Goal: Communication & Community: Answer question/provide support

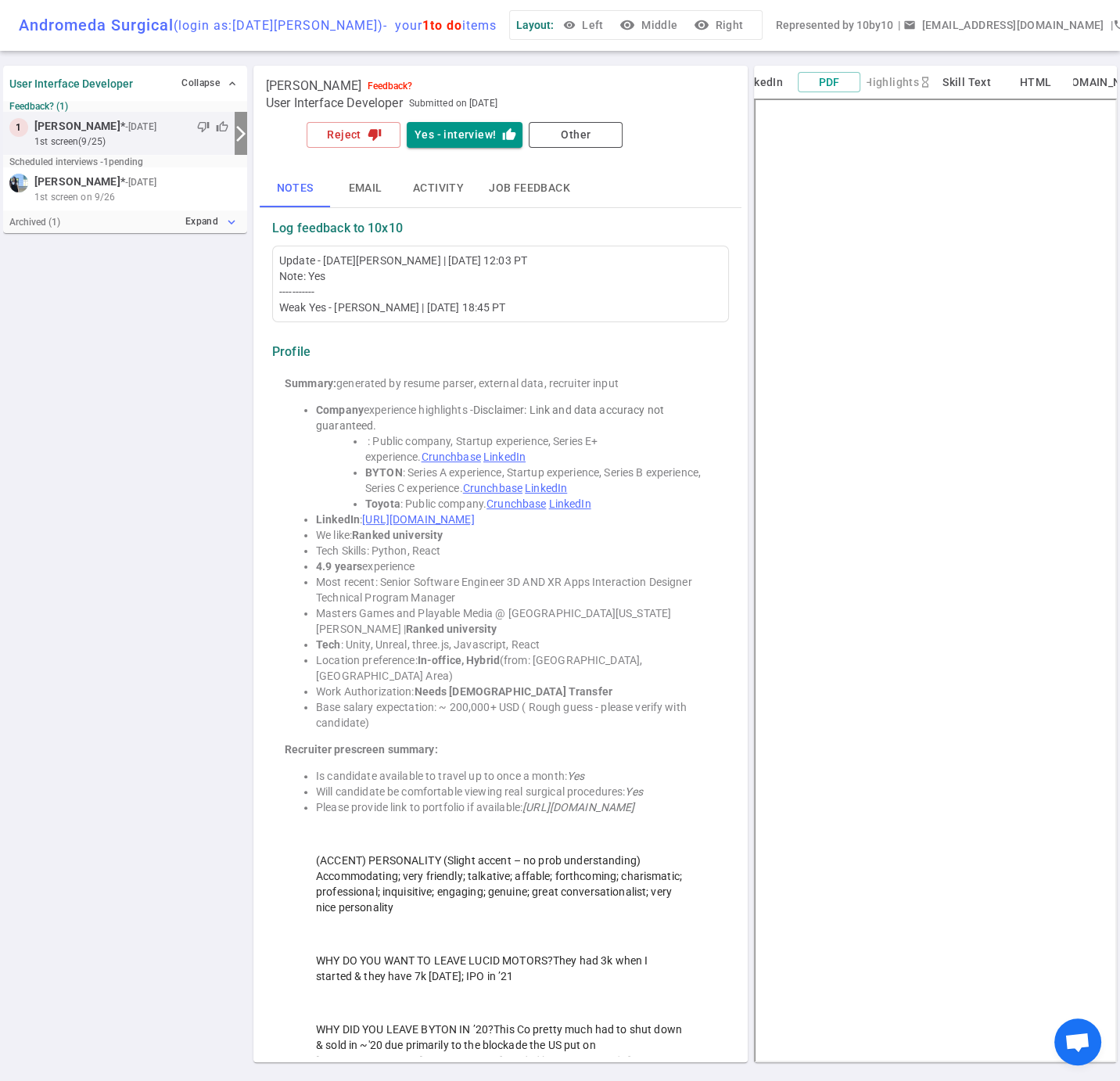
click at [194, 231] on button "Expand expand_more" at bounding box center [211, 221] width 60 height 22
click at [113, 270] on span "Rejected by Andromeda Surgical, 1st screen 9/25" at bounding box center [140, 263] width 211 height 14
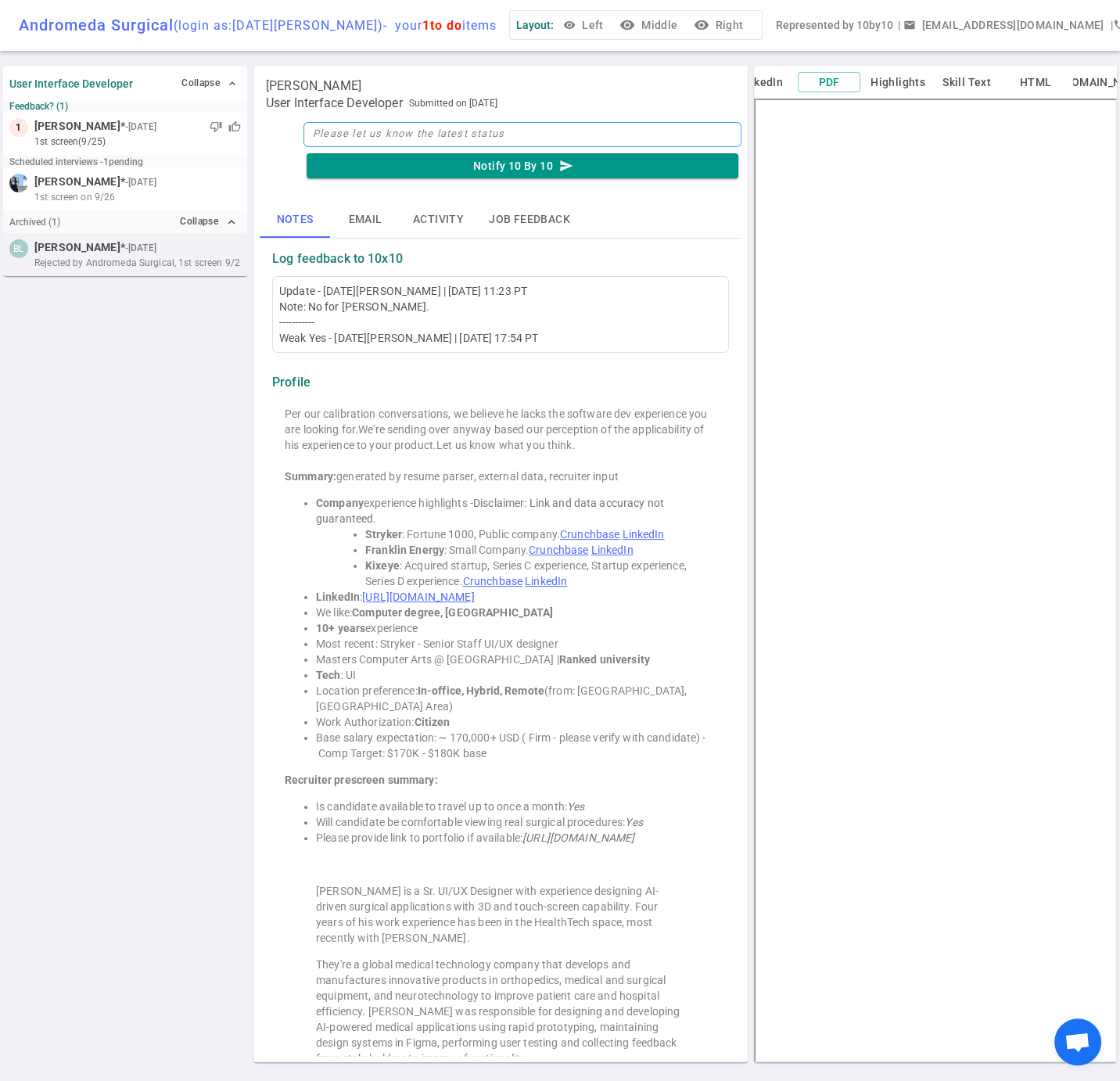
click at [376, 144] on textarea at bounding box center [522, 135] width 438 height 25
type textarea "N"
type textarea "No"
type textarea "Not"
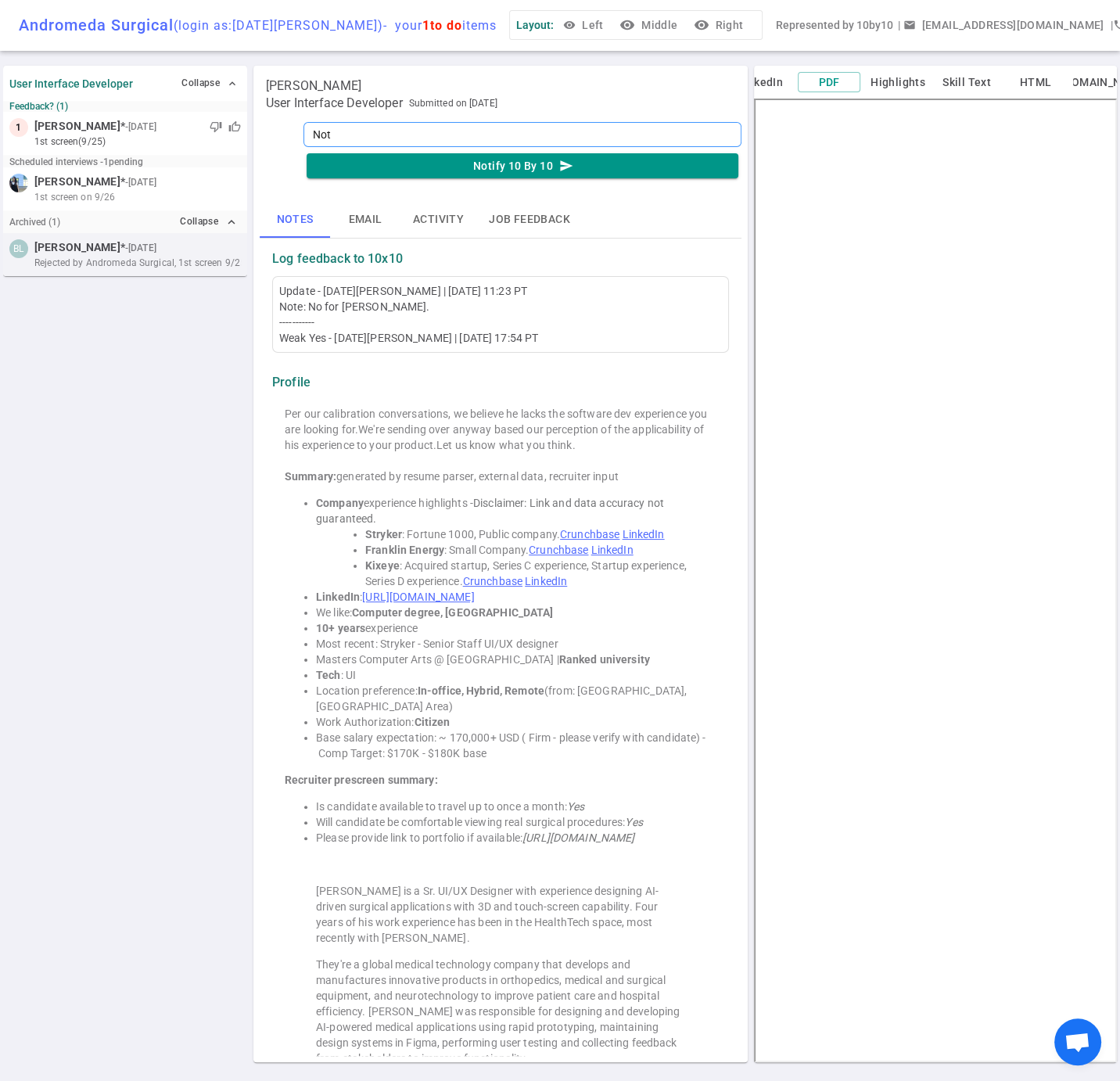
type textarea "Not i"
type textarea "Not in"
type textarea "Not int"
type textarea "Not inte"
type textarea "Not inter"
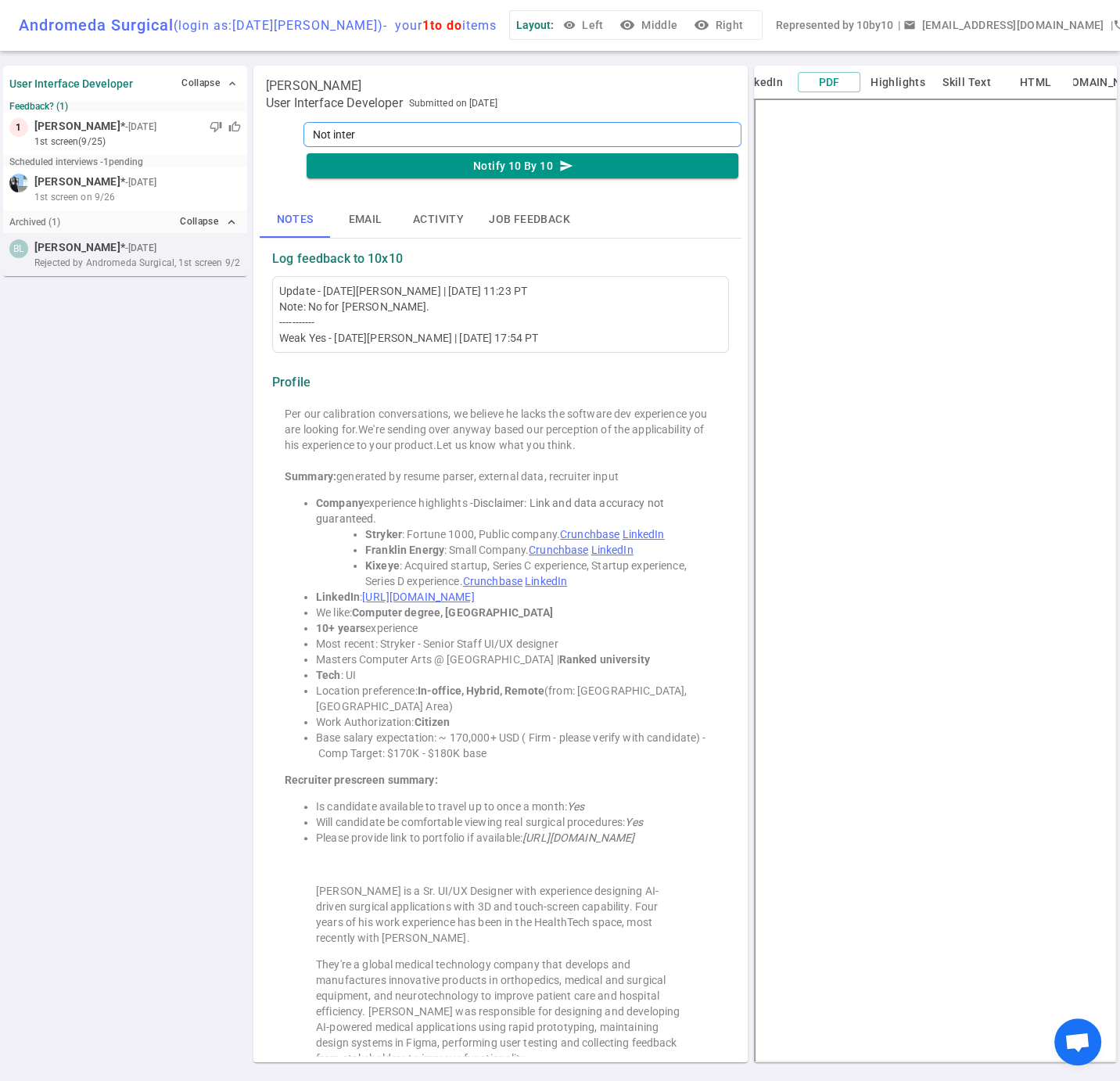
type textarea "Not intere"
type textarea "Not interest"
type textarea "Not intereste"
type textarea "Not interested"
click at [341, 145] on textarea "Not interested" at bounding box center [522, 135] width 438 height 25
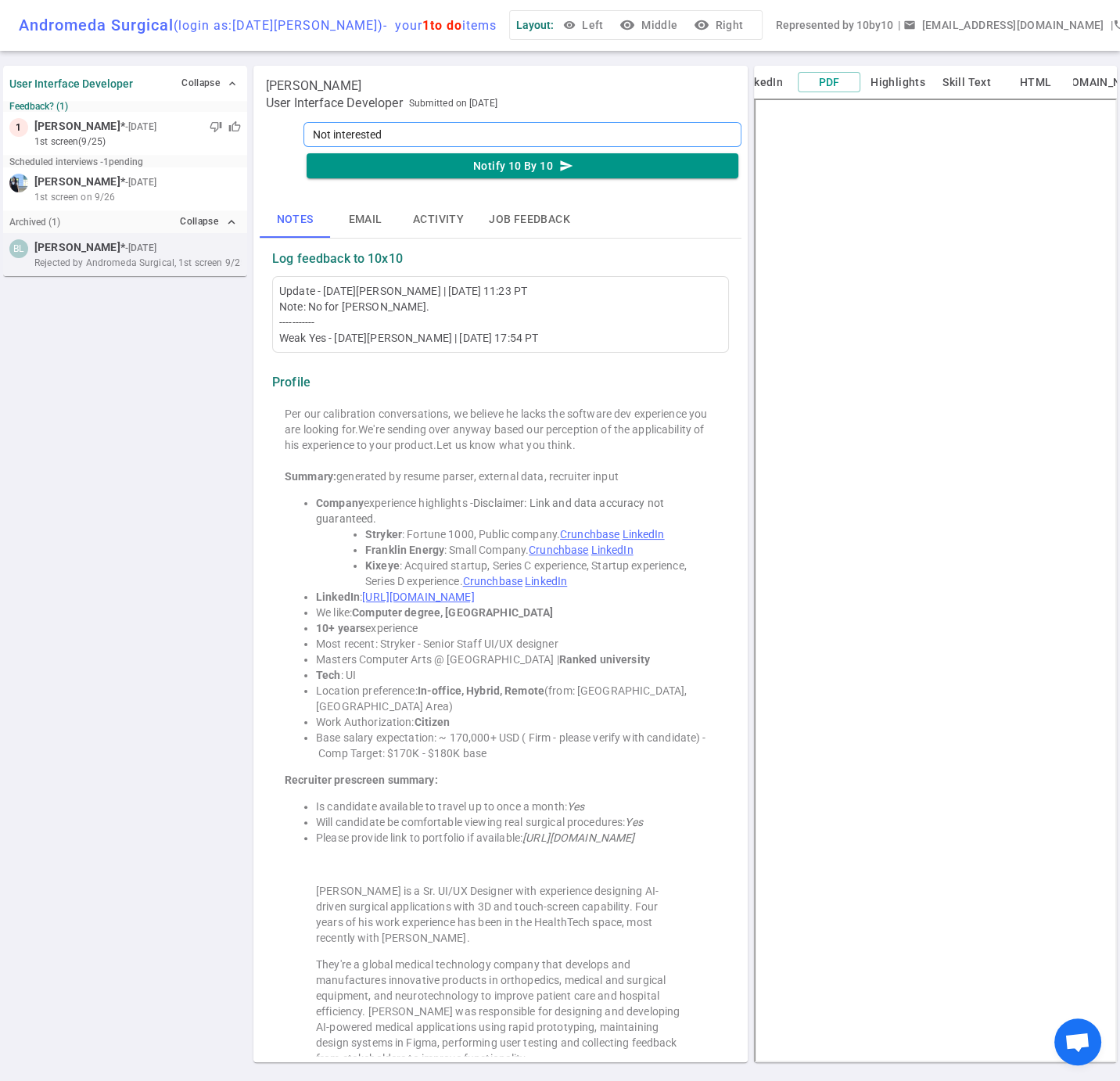
click at [341, 145] on textarea "Not interested" at bounding box center [522, 135] width 438 height 25
click at [361, 230] on button "Email" at bounding box center [366, 219] width 70 height 37
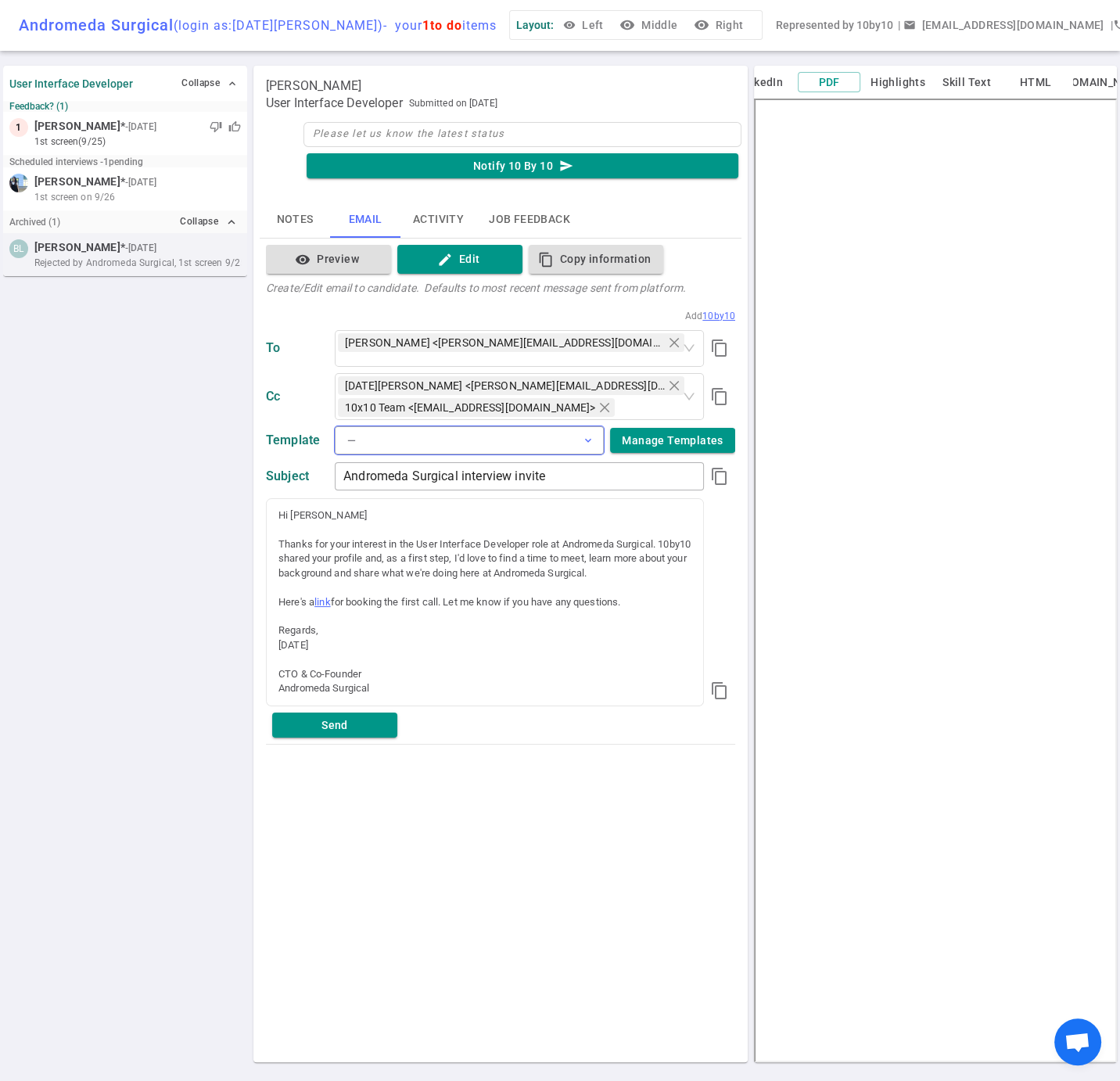
click at [582, 443] on span "expand_more" at bounding box center [587, 440] width 13 height 13
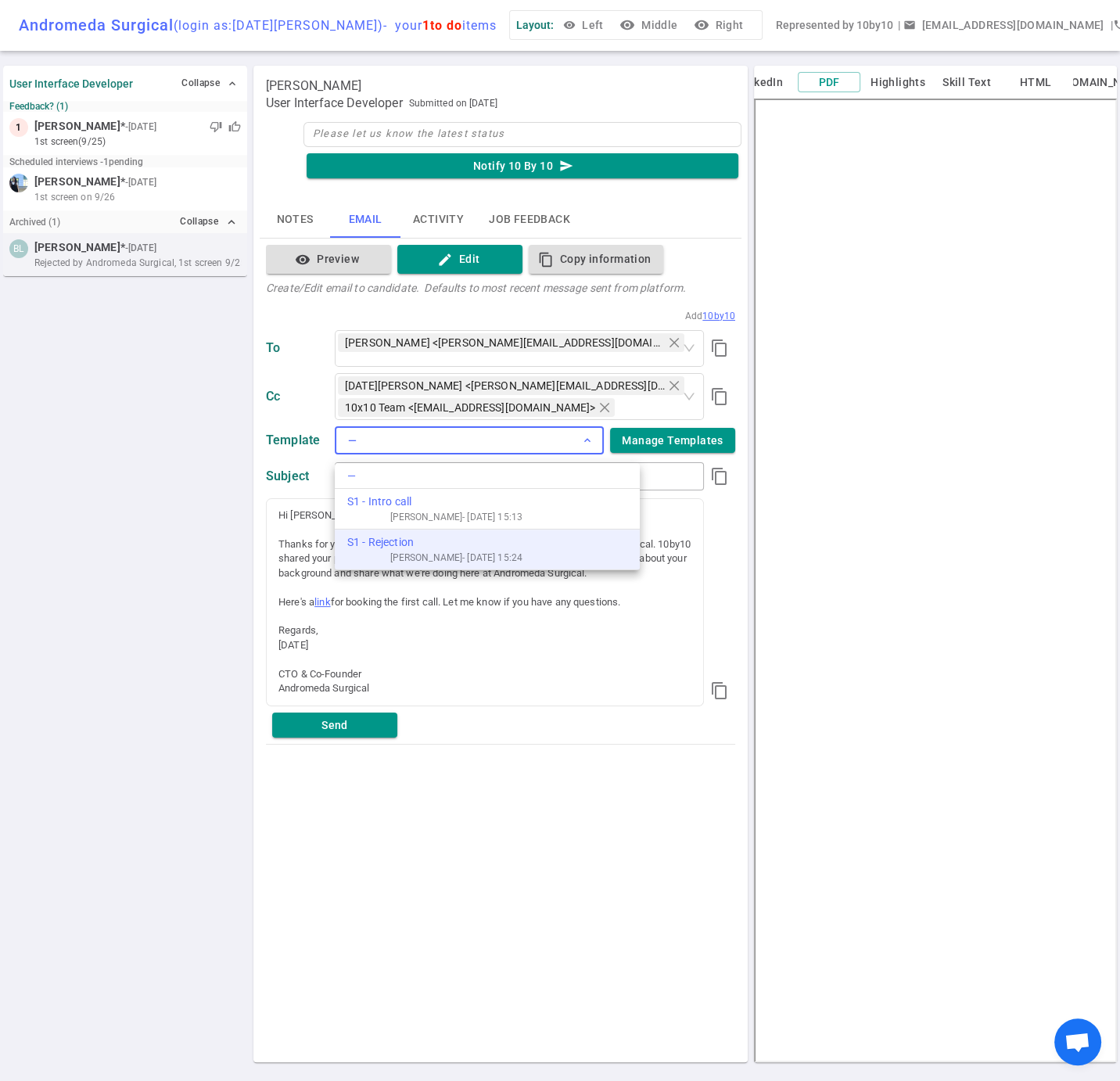
click at [394, 555] on div "Bob Bartruff - 25/09/18 15:24" at bounding box center [434, 557] width 175 height 14
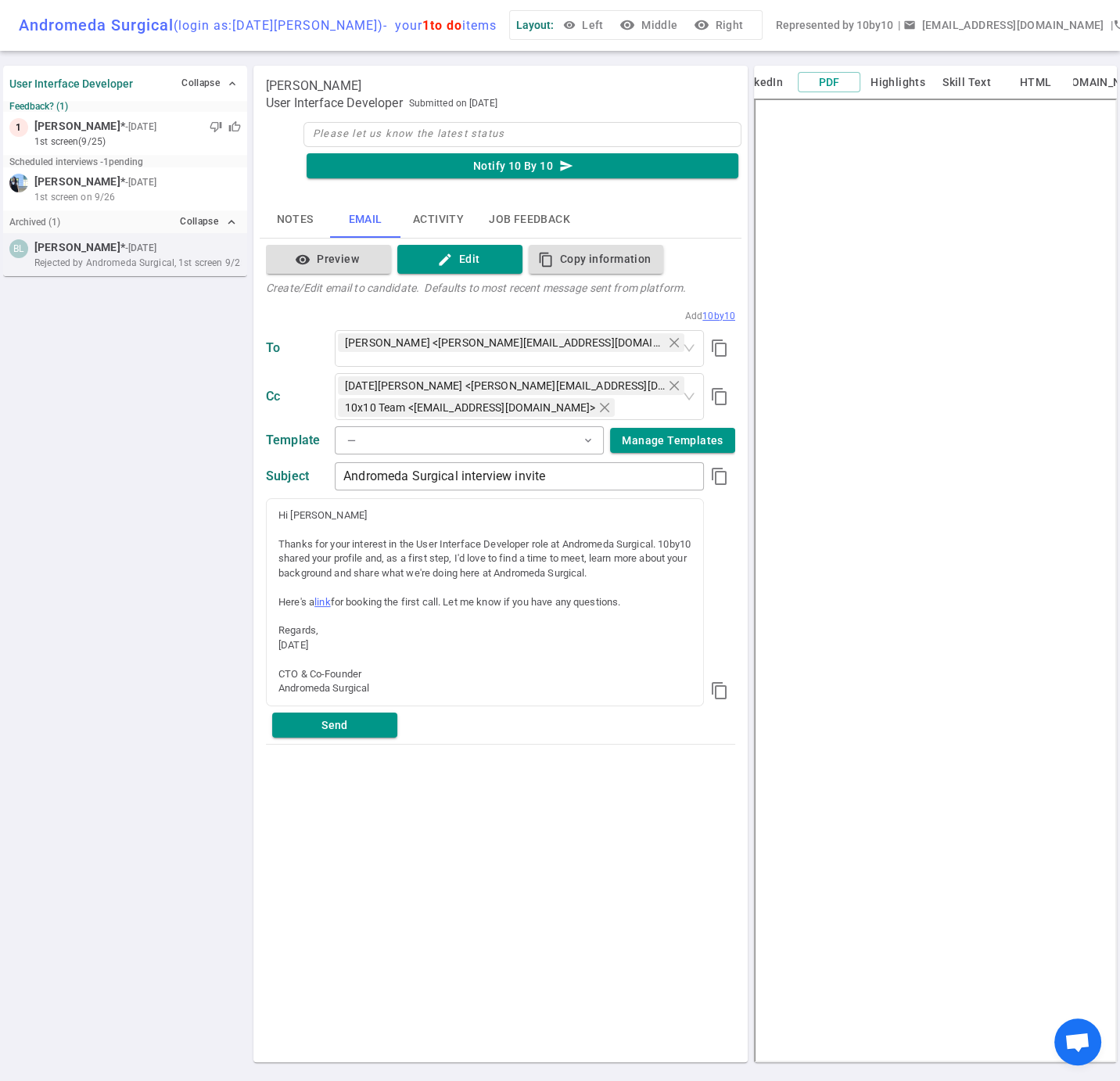
type input "Andromeda Surgical Application Update"
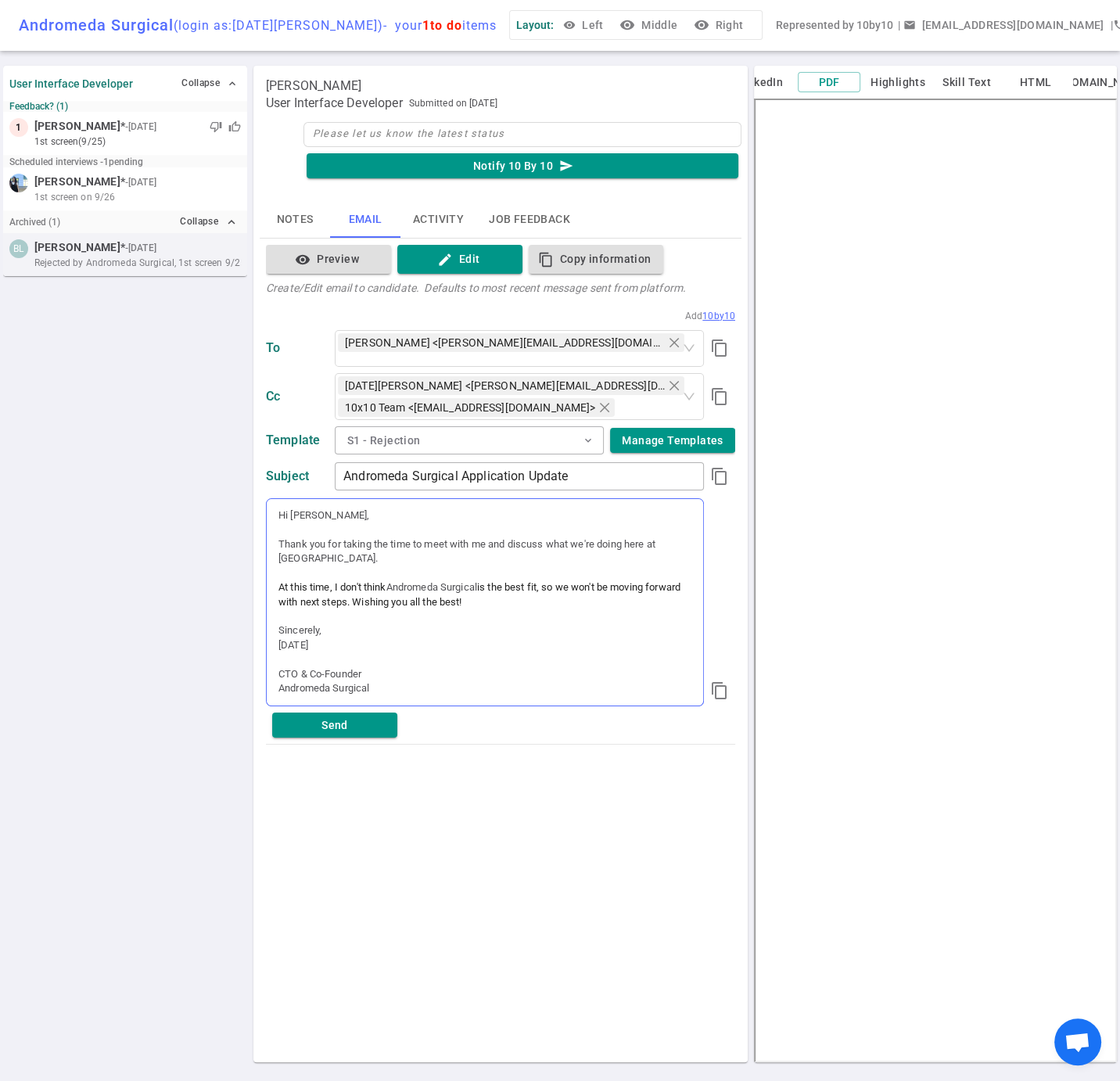
click at [436, 655] on div "Hi Brian, Thank you for taking the time to meet with me and discuss what we're …" at bounding box center [485, 601] width 436 height 206
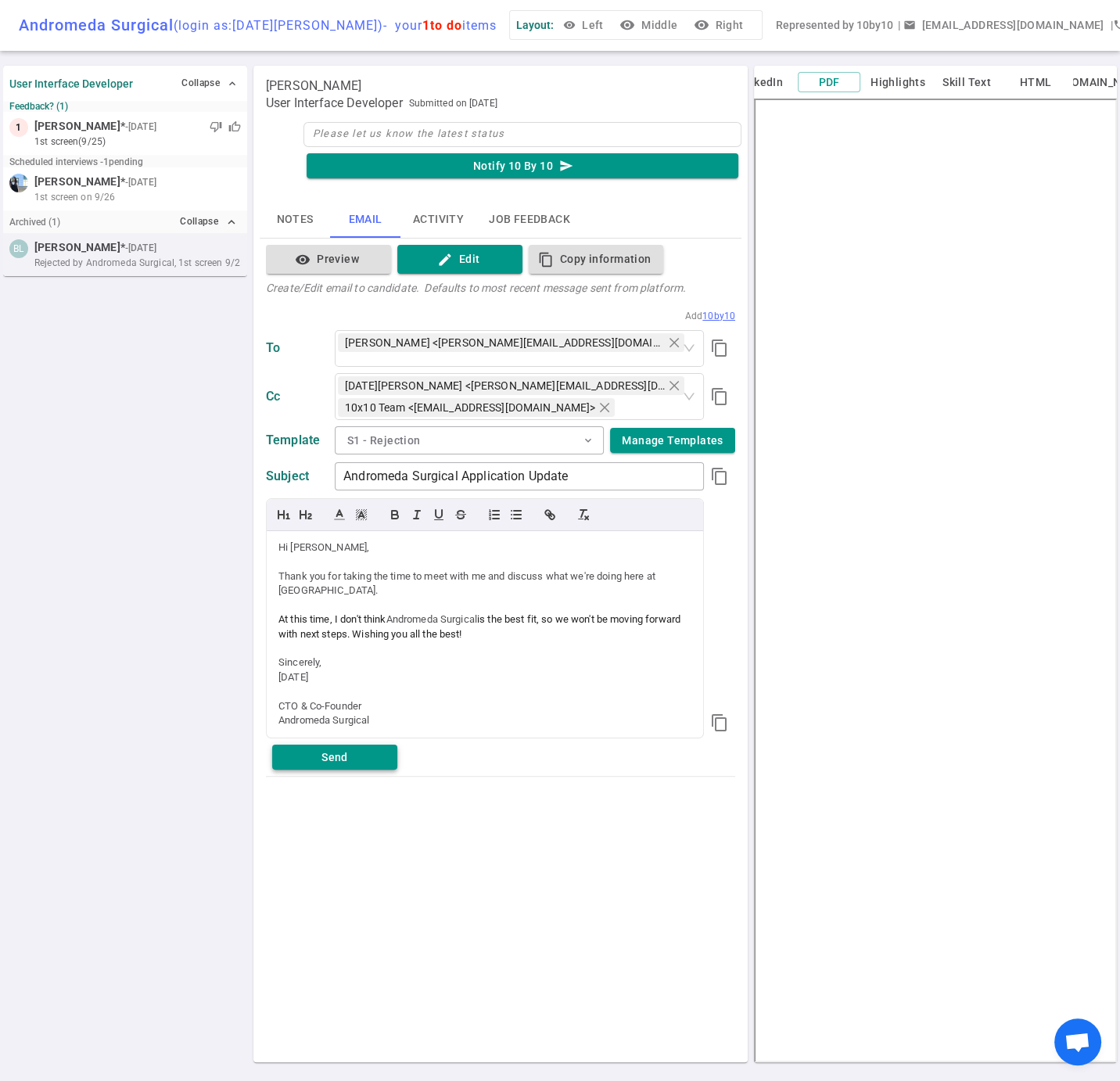
click at [330, 767] on div "Brian Lin User Interface Developer Submitted on 2025/09/24 Notify 10 By 10 send…" at bounding box center [500, 563] width 495 height 996
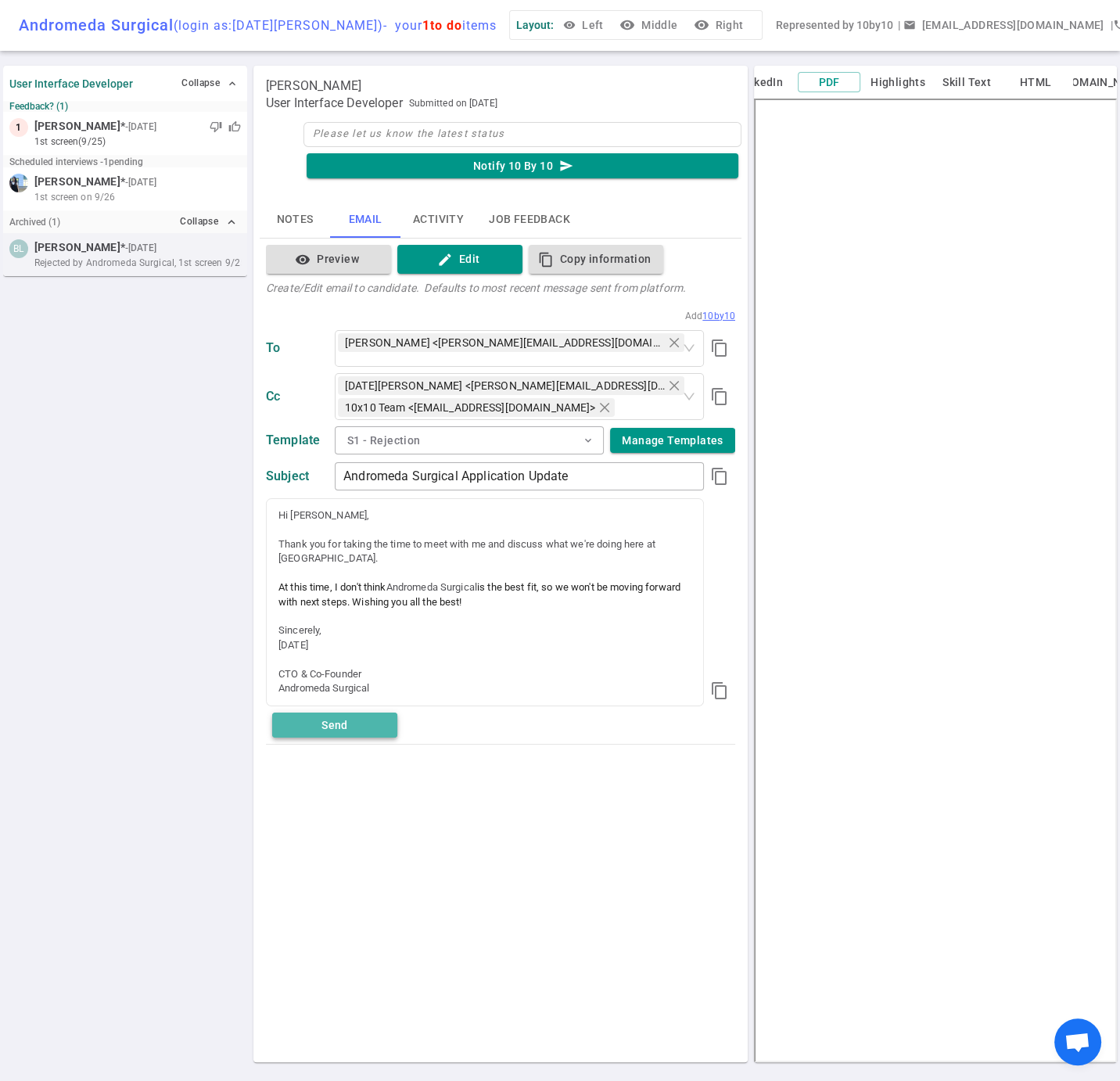
click at [334, 726] on button "Send" at bounding box center [334, 725] width 125 height 25
click at [170, 476] on div "User Interface Developer Collapse expand_less Feedback? (1) 1 Nikhil Bagul * - …" at bounding box center [125, 564] width 244 height 1003
